Goal: Check status: Check status

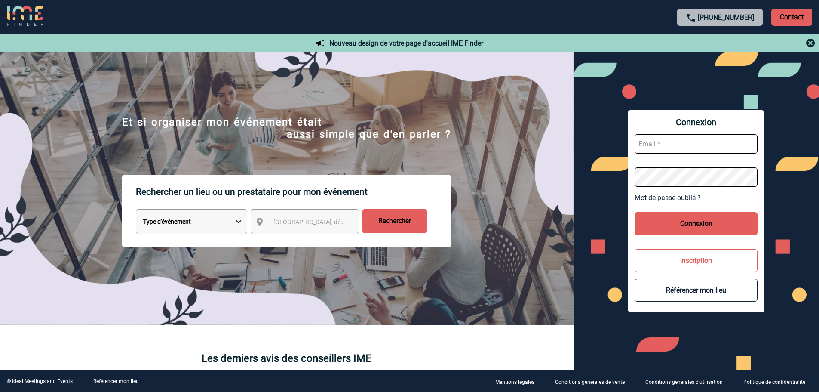
type input "fdelfondo@ime-groupe.com"
click at [681, 232] on button "Connexion" at bounding box center [696, 223] width 123 height 23
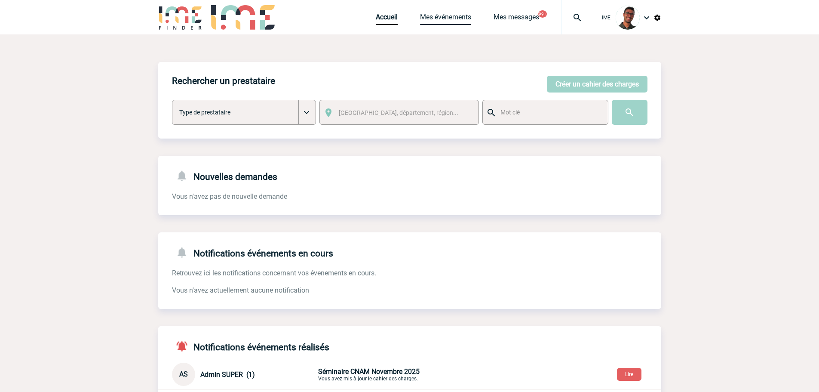
click at [446, 20] on link "Mes événements" at bounding box center [445, 19] width 51 height 12
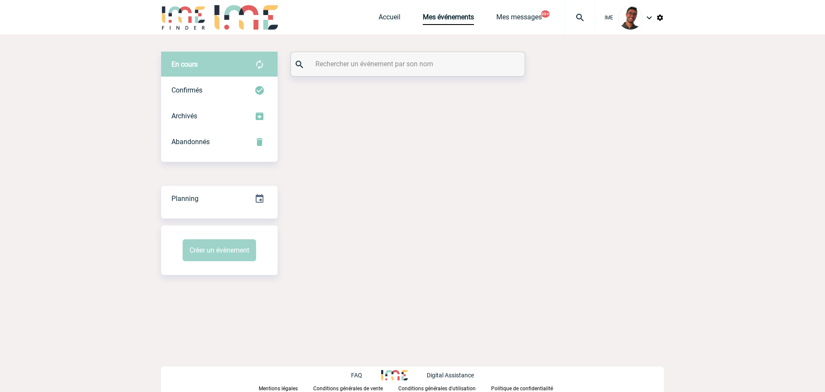
click at [375, 64] on input "text" at bounding box center [408, 64] width 191 height 12
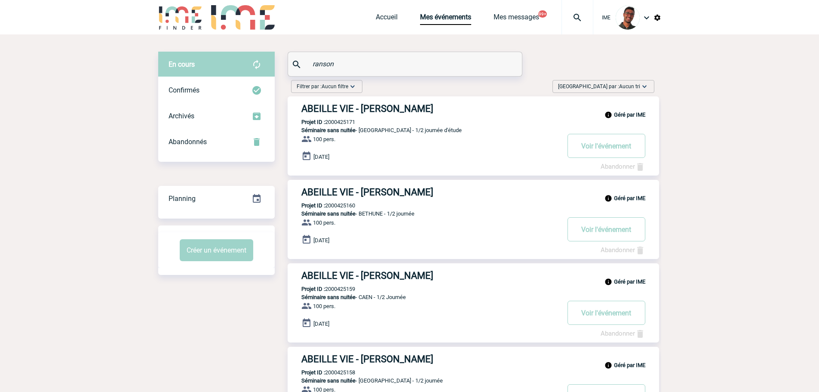
type input "ranson"
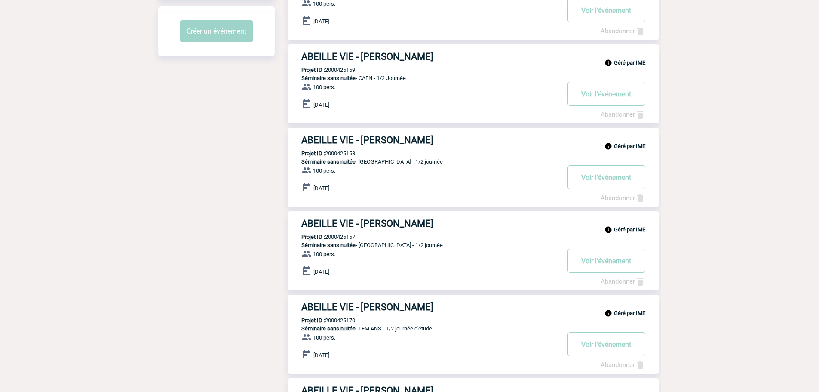
scroll to position [408, 0]
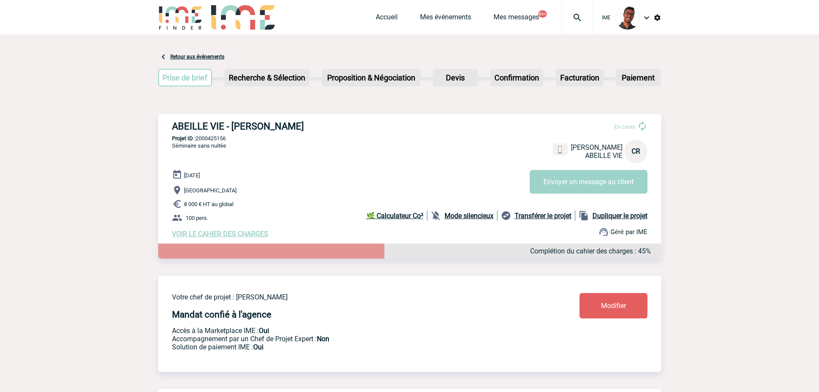
click at [211, 139] on p "Projet ID : 2000425156" at bounding box center [409, 138] width 503 height 6
copy p "2000425156"
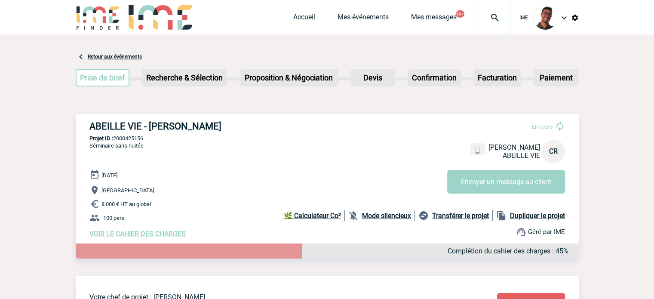
click at [347, 10] on div "Accueil Mes événements Mes messages 99+ Projet, client Projet, client" at bounding box center [402, 17] width 218 height 34
click at [349, 18] on link "Mes événements" at bounding box center [362, 19] width 51 height 12
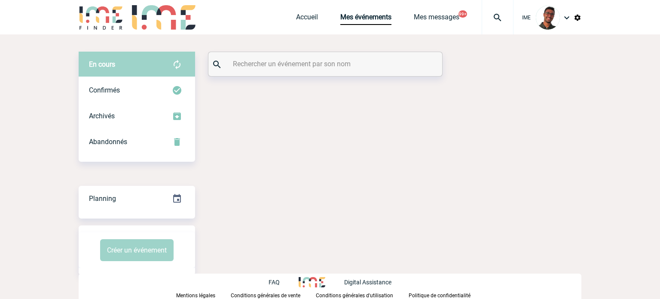
click at [279, 61] on input "text" at bounding box center [326, 64] width 191 height 12
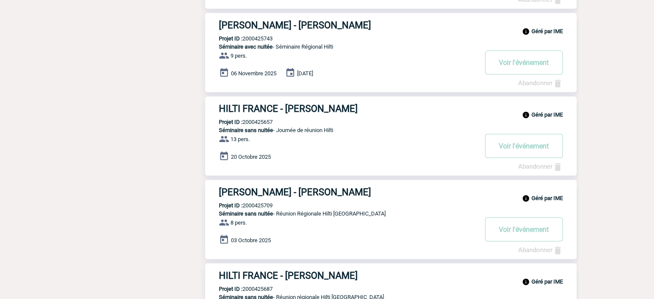
scroll to position [680, 0]
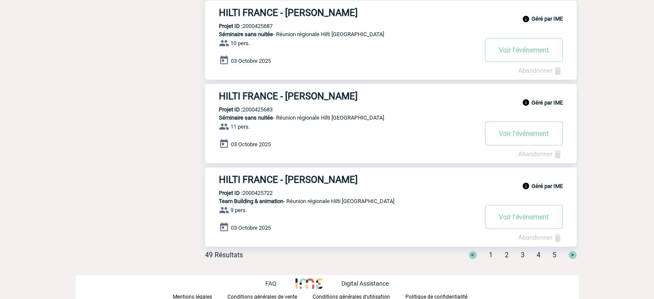
type input "hilti"
click at [523, 254] on span "3" at bounding box center [523, 255] width 4 height 8
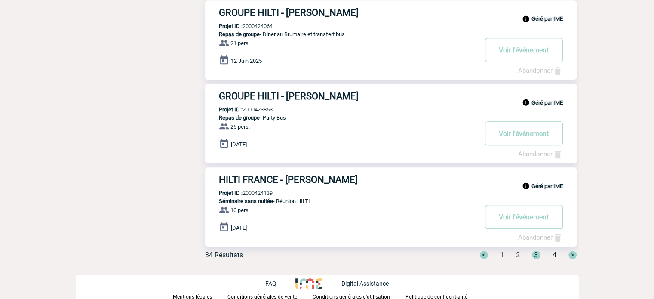
click at [553, 254] on span "4" at bounding box center [554, 255] width 4 height 8
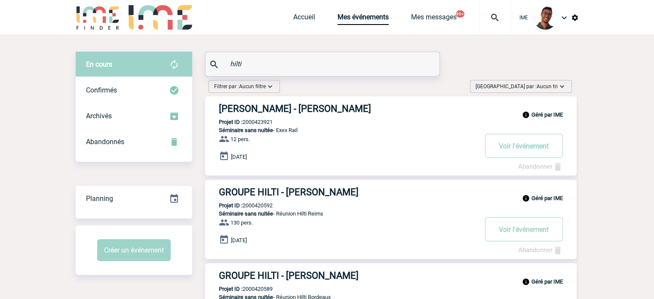
scroll to position [179, 0]
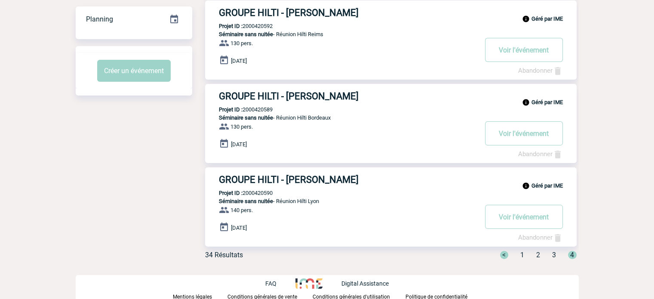
click at [520, 256] on span "1" at bounding box center [522, 255] width 4 height 8
